Goal: Find specific page/section: Find specific page/section

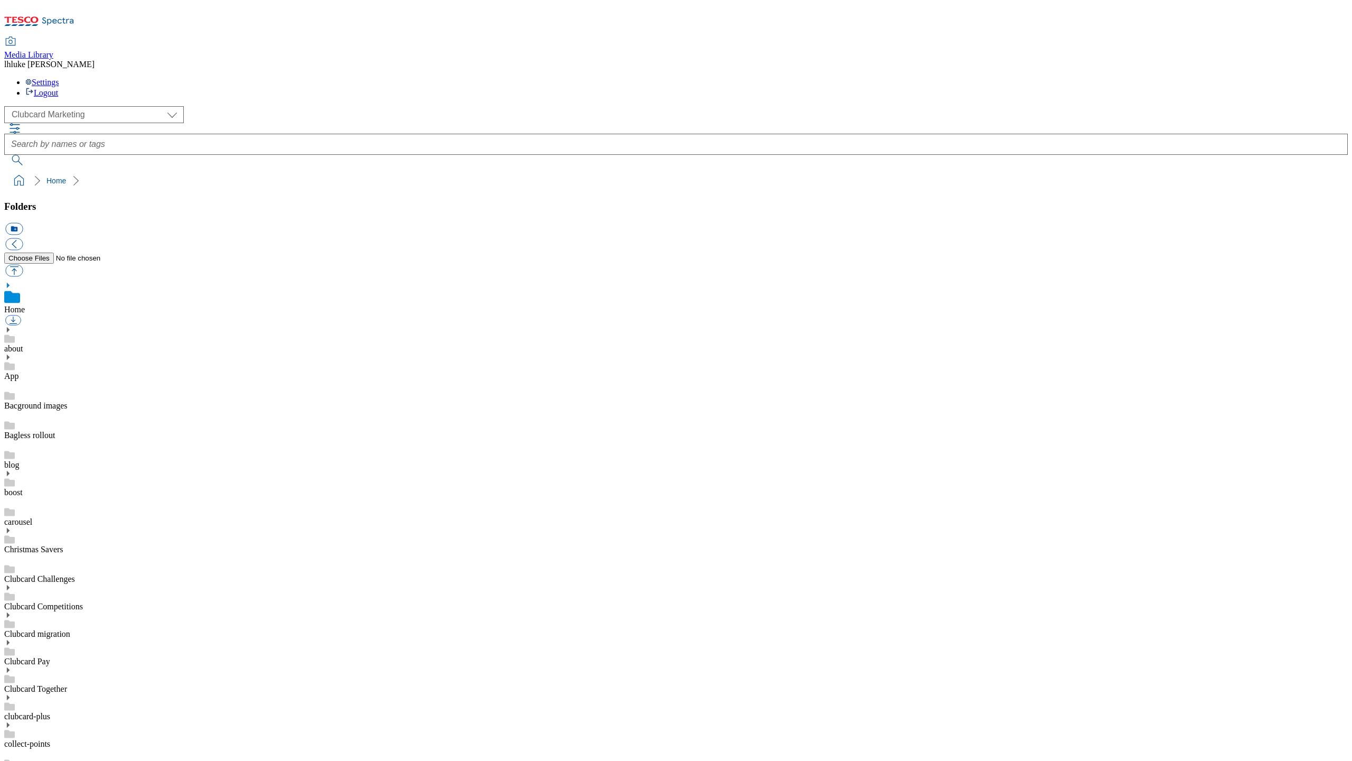
scroll to position [7, 0]
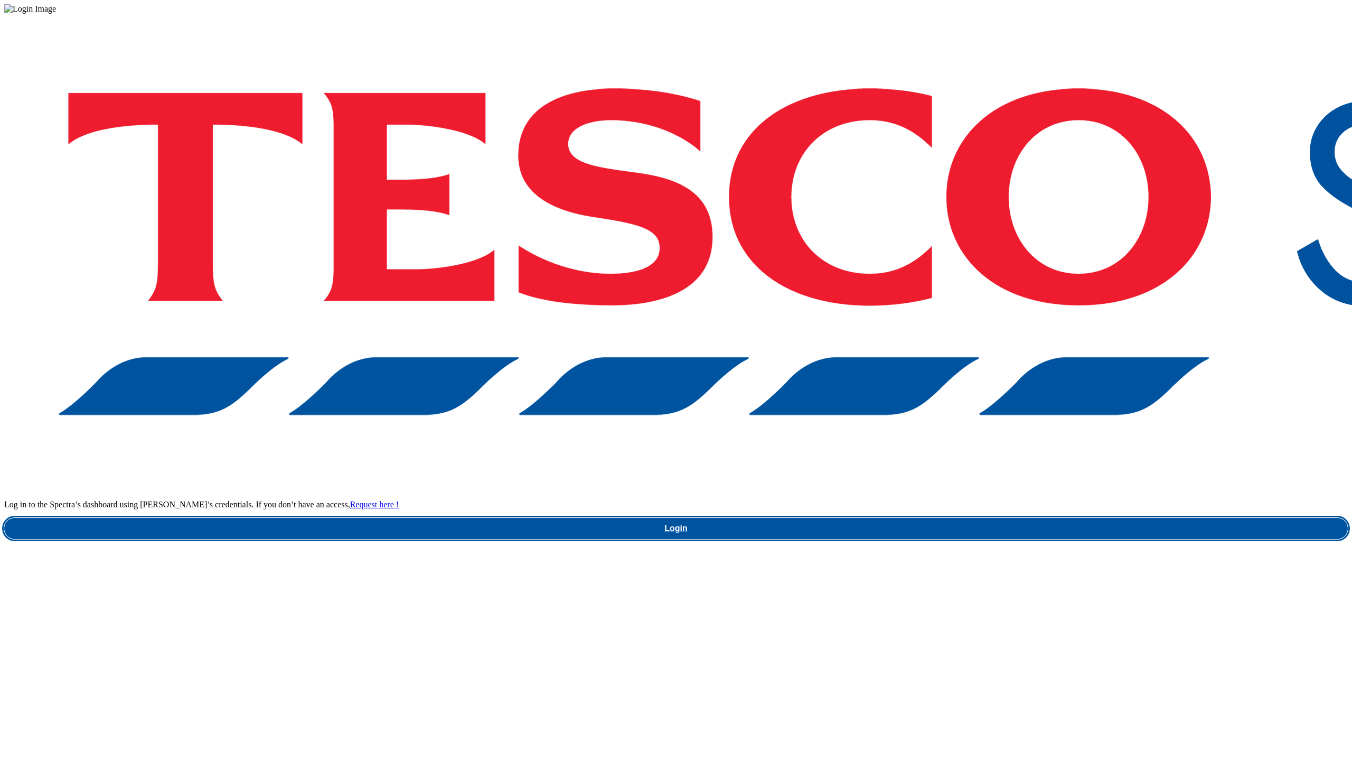
click at [1027, 518] on link "Login" at bounding box center [676, 528] width 1344 height 21
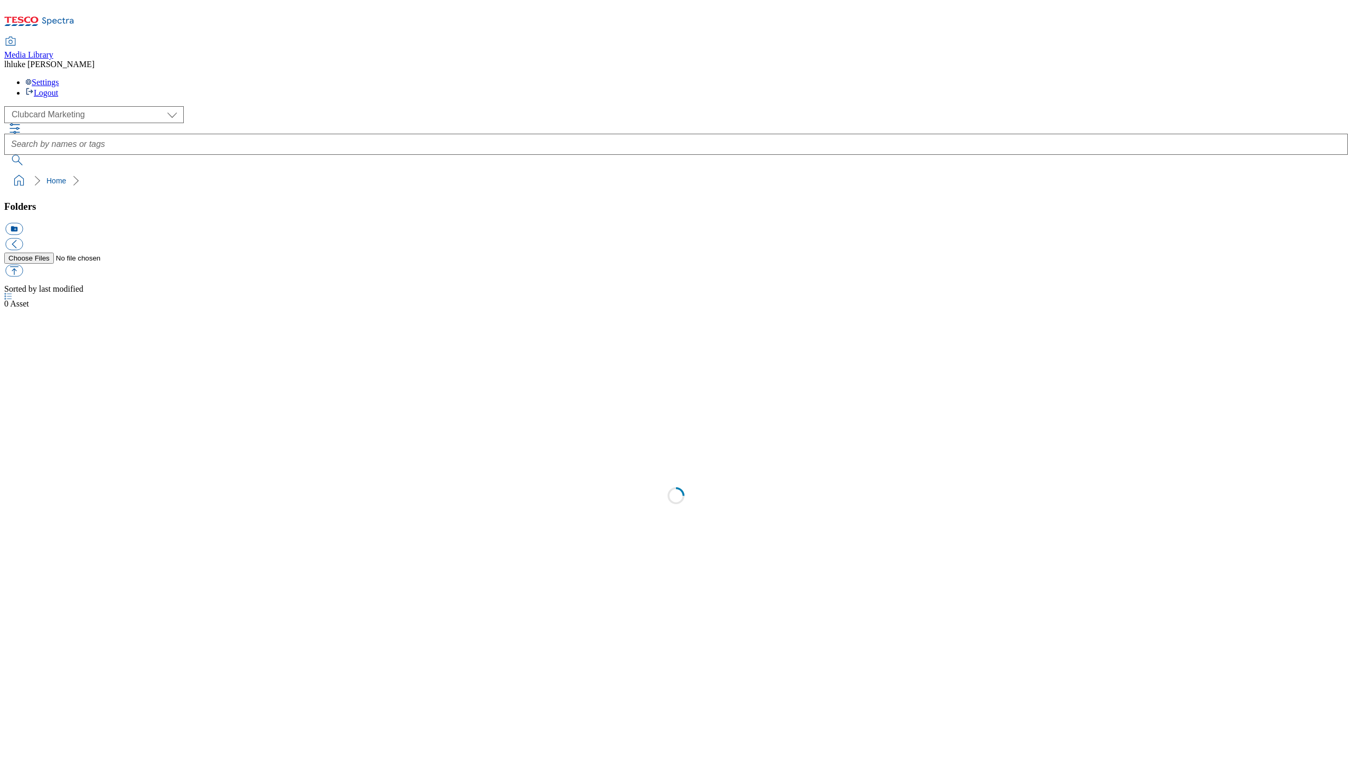
select select "flare-clubcard-mktg"
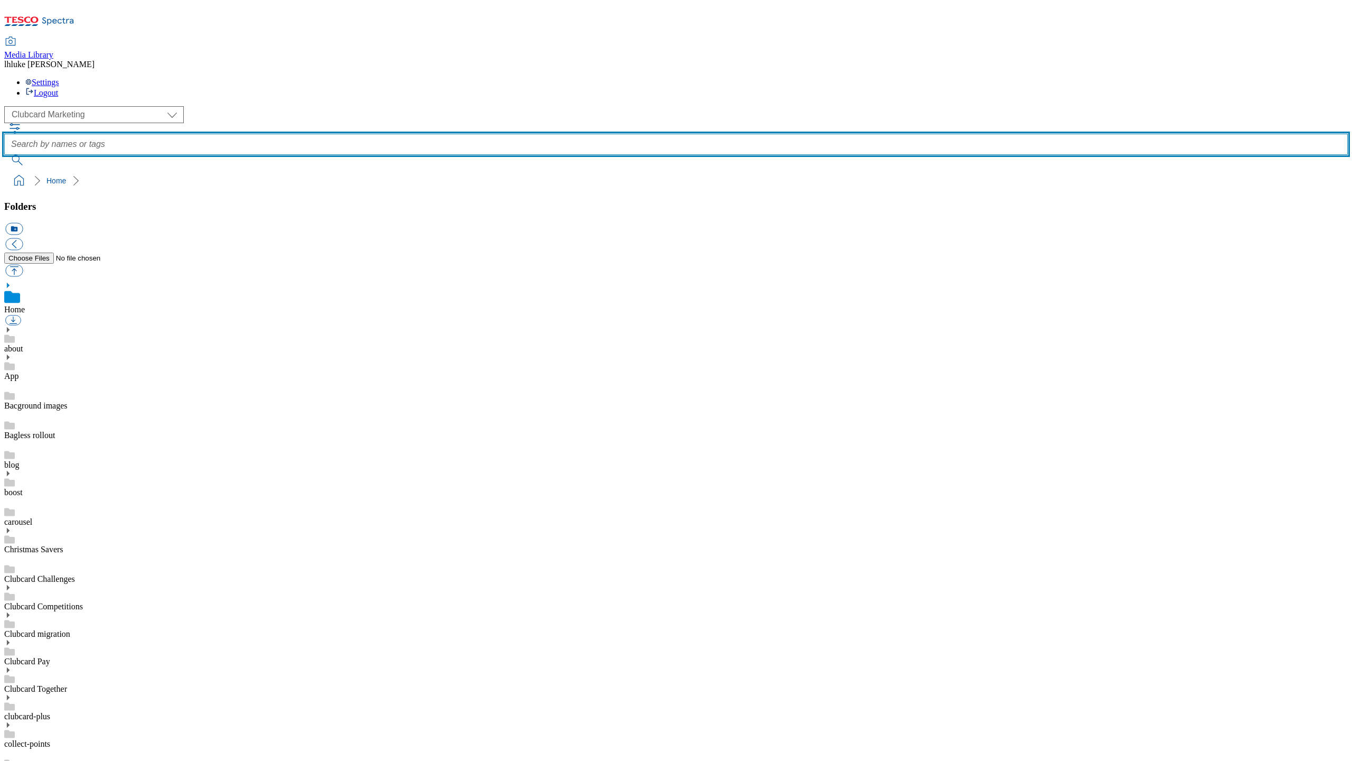
click at [492, 134] on input "text" at bounding box center [676, 144] width 1344 height 21
type input "transparent"
click at [32, 155] on button "submit" at bounding box center [17, 160] width 27 height 11
